Goal: Navigation & Orientation: Find specific page/section

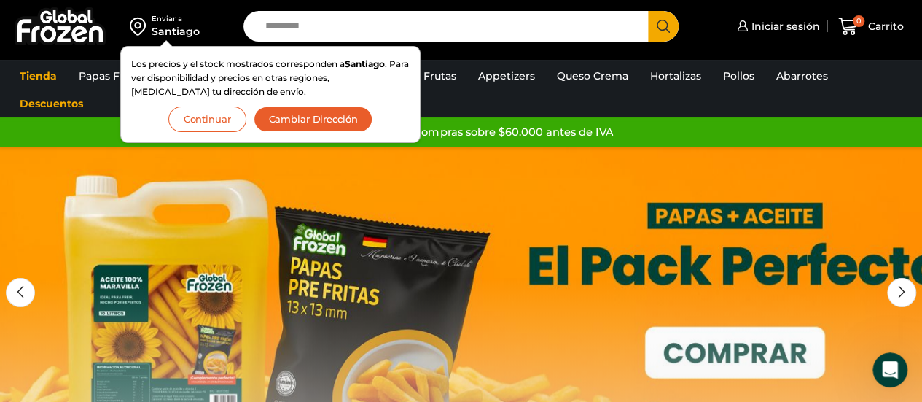
click at [211, 123] on button "Continuar" at bounding box center [207, 119] width 78 height 26
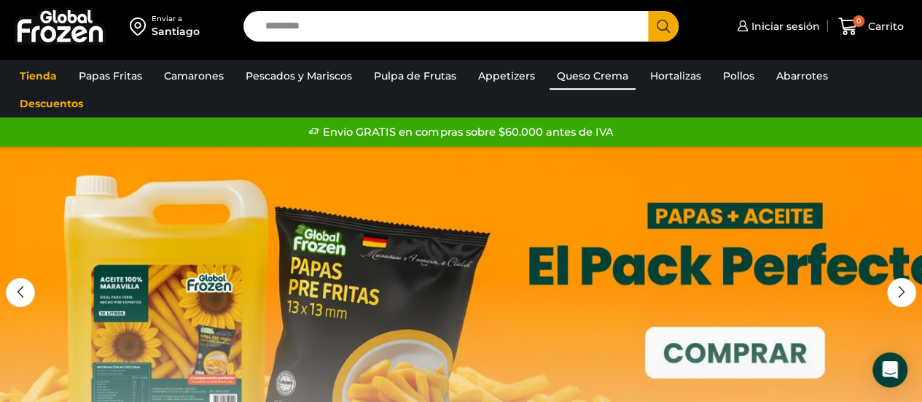
click at [587, 79] on link "Queso Crema" at bounding box center [593, 76] width 86 height 28
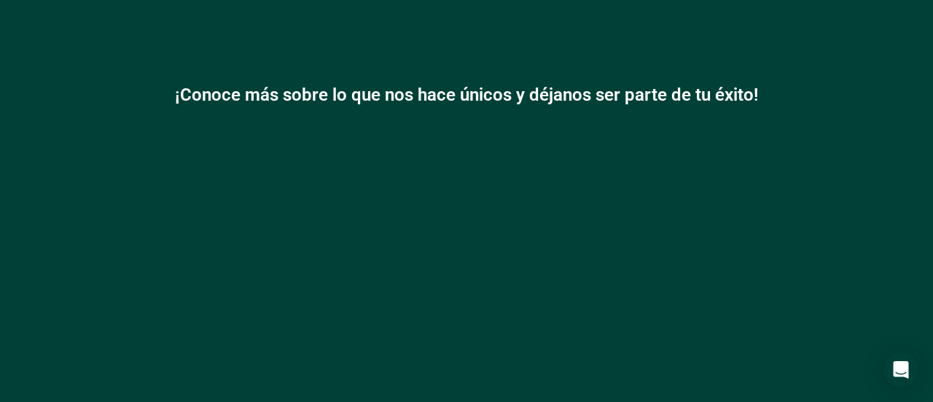
click at [543, 165] on div "¡Conoce más sobre lo que nos hace únicos y déjanos ser parte de tu éxito!" at bounding box center [466, 102] width 933 height 146
click at [901, 368] on icon "Open Intercom Messenger" at bounding box center [900, 369] width 17 height 19
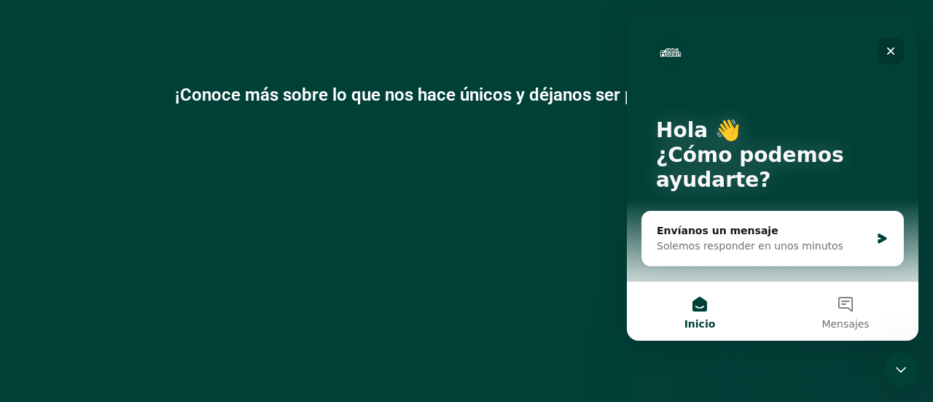
click at [894, 50] on icon "Cerrar" at bounding box center [891, 51] width 12 height 12
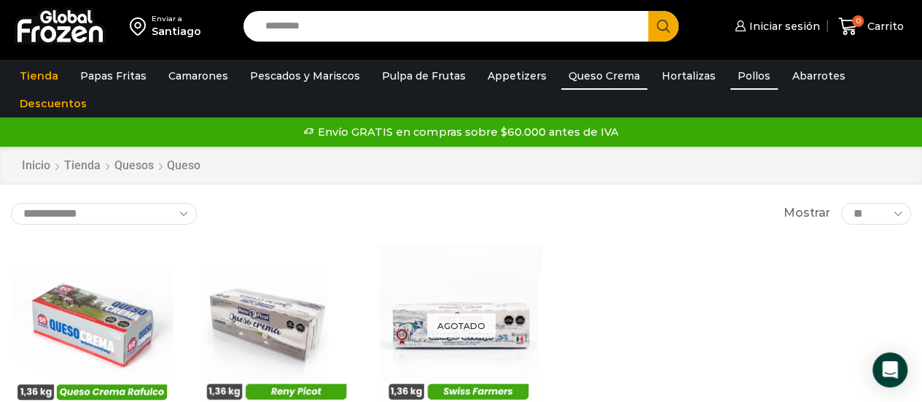
click at [730, 69] on link "Pollos" at bounding box center [753, 76] width 47 height 28
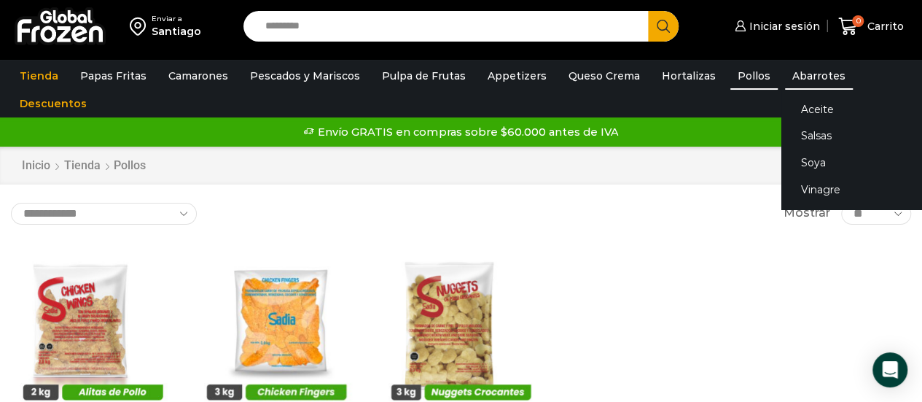
click at [785, 74] on link "Abarrotes" at bounding box center [819, 76] width 68 height 28
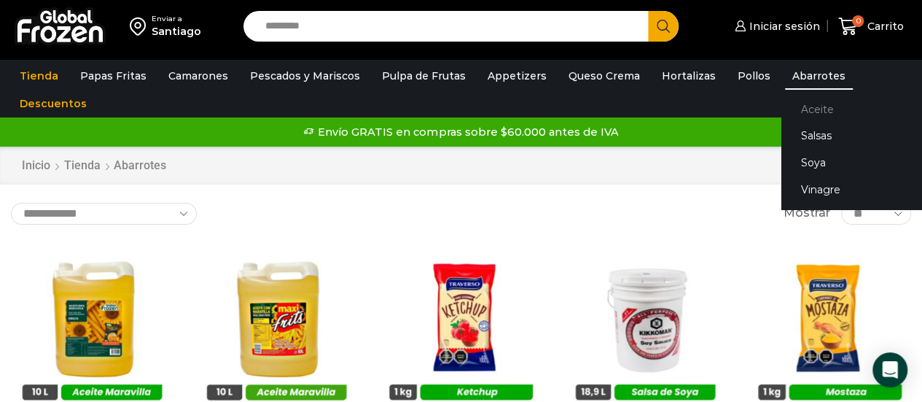
click at [795, 104] on link "Aceite" at bounding box center [873, 108] width 184 height 27
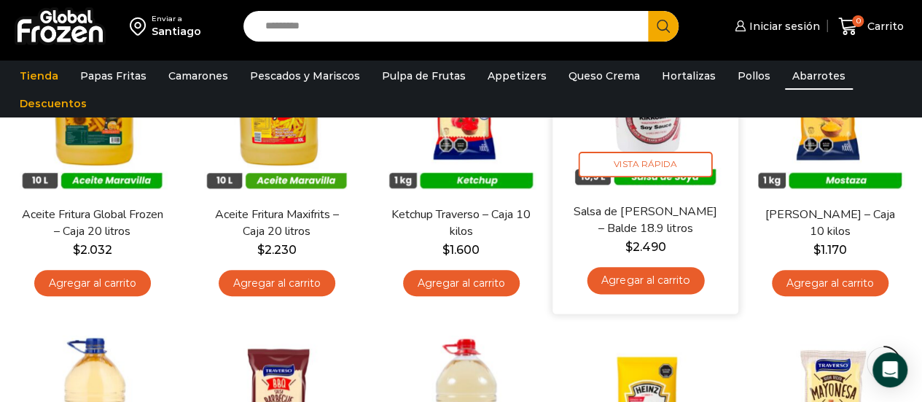
scroll to position [437, 0]
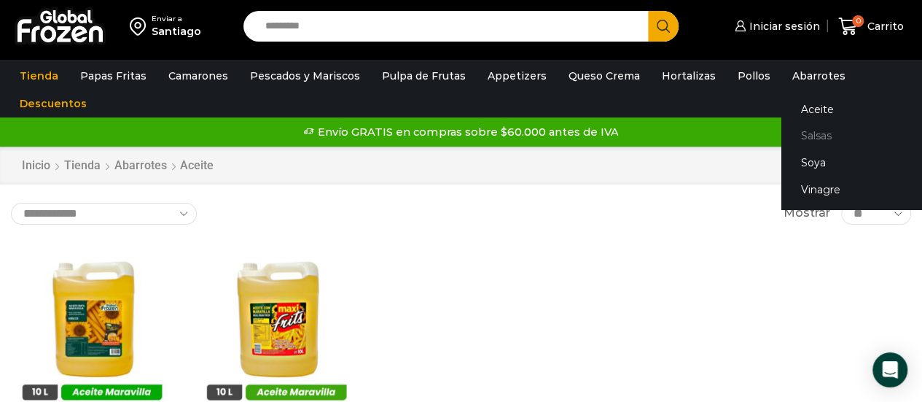
click at [803, 139] on link "Salsas" at bounding box center [873, 135] width 184 height 27
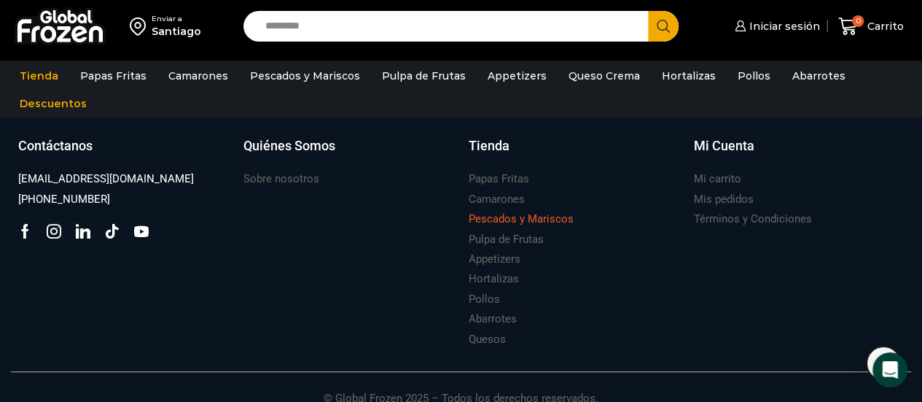
scroll to position [856, 0]
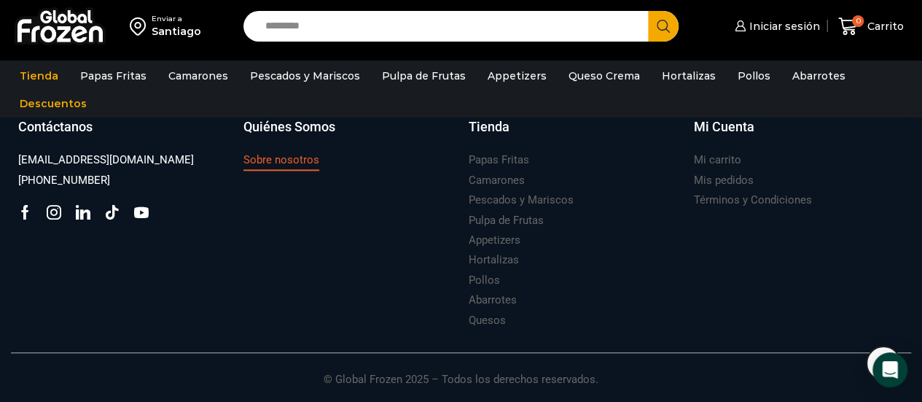
click at [299, 163] on h3 "Sobre nosotros" at bounding box center [281, 159] width 76 height 15
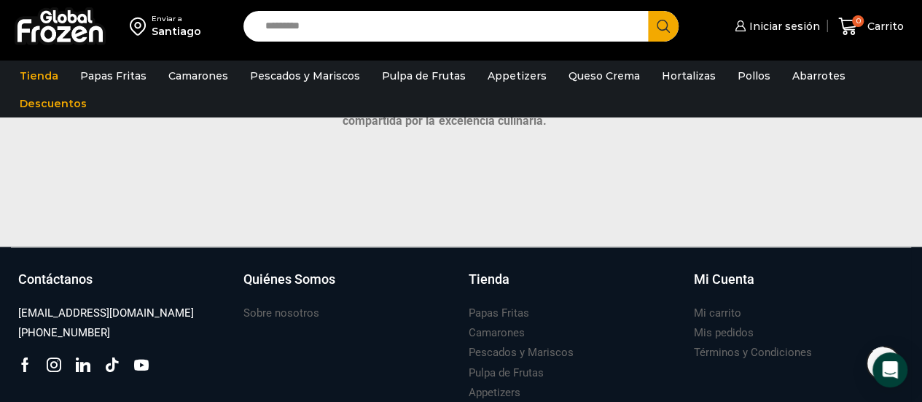
scroll to position [1239, 0]
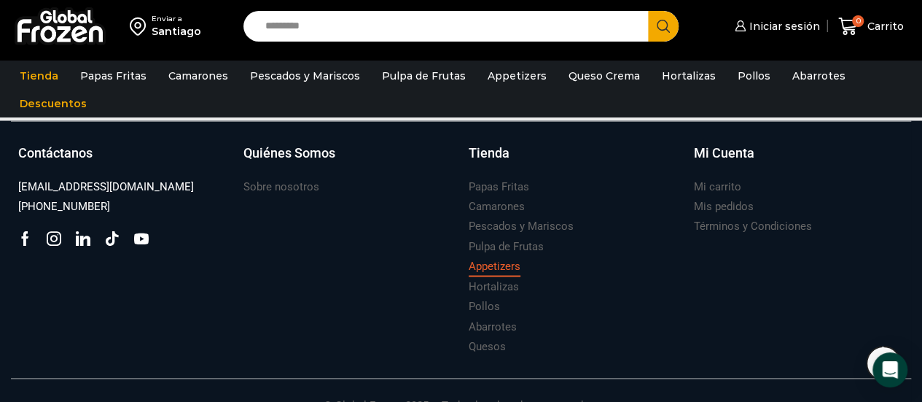
click at [494, 268] on h3 "Appetizers" at bounding box center [495, 265] width 52 height 15
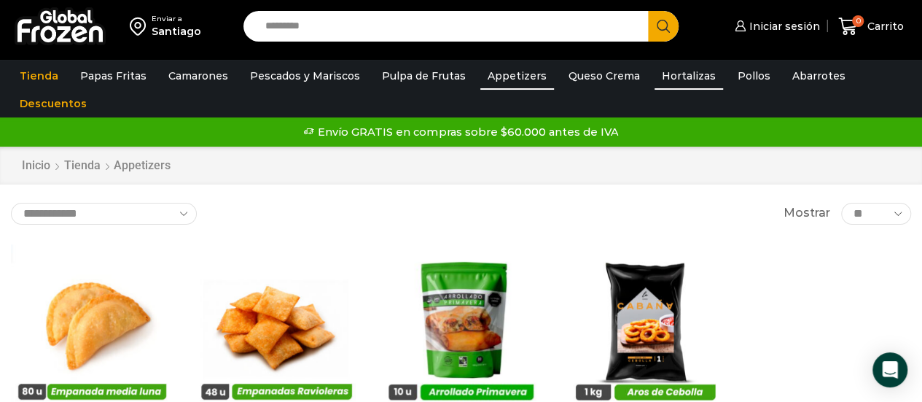
click at [673, 72] on link "Hortalizas" at bounding box center [689, 76] width 69 height 28
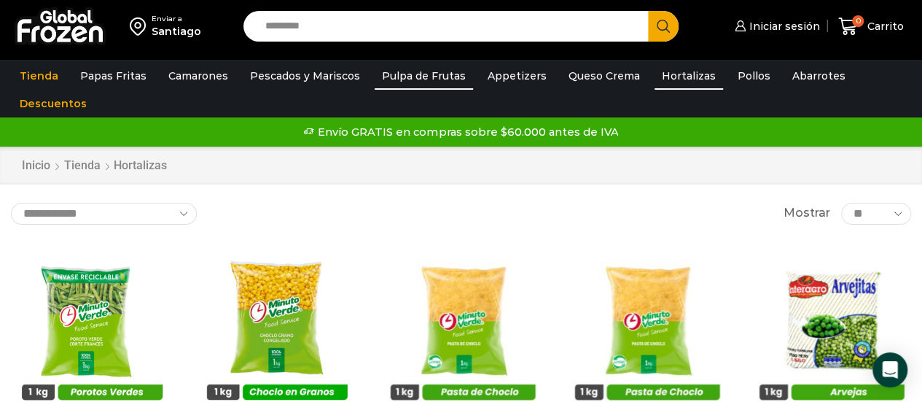
click at [391, 72] on link "Pulpa de Frutas" at bounding box center [424, 76] width 98 height 28
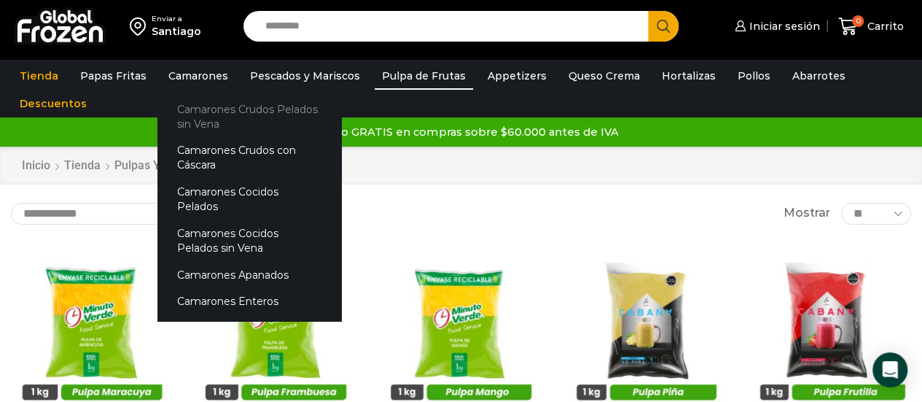
click at [207, 123] on link "Camarones Crudos Pelados sin Vena" at bounding box center [249, 116] width 184 height 42
